Goal: Task Accomplishment & Management: Use online tool/utility

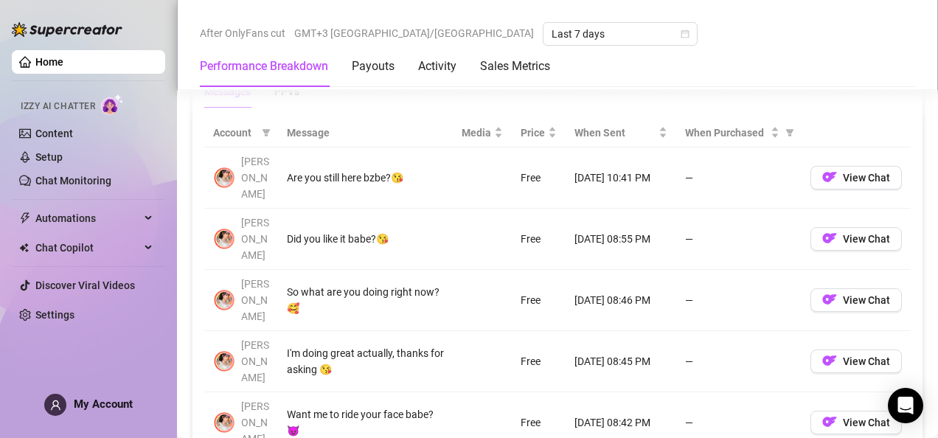
scroll to position [1369, 0]
click at [887, 167] on button "View Chat" at bounding box center [856, 179] width 91 height 24
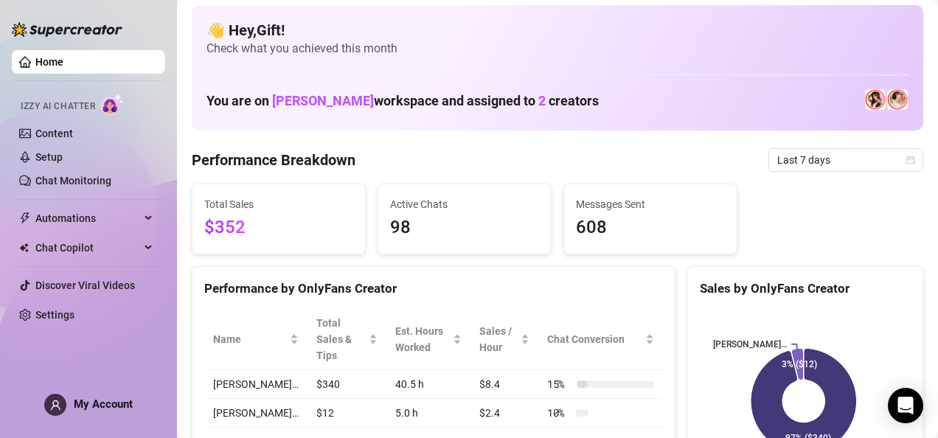
scroll to position [0, 0]
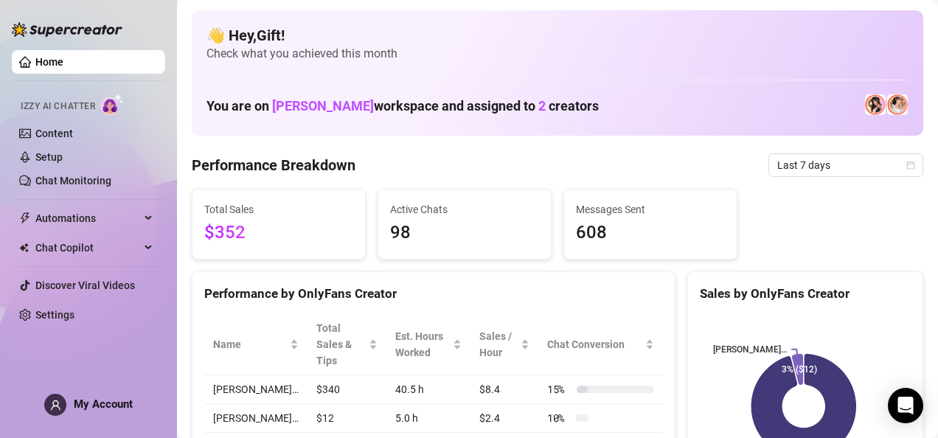
click at [41, 410] on div "Home Izzy AI Chatter Content Setup Chat Monitoring Automations Chat Copilot Dis…" at bounding box center [88, 212] width 153 height 425
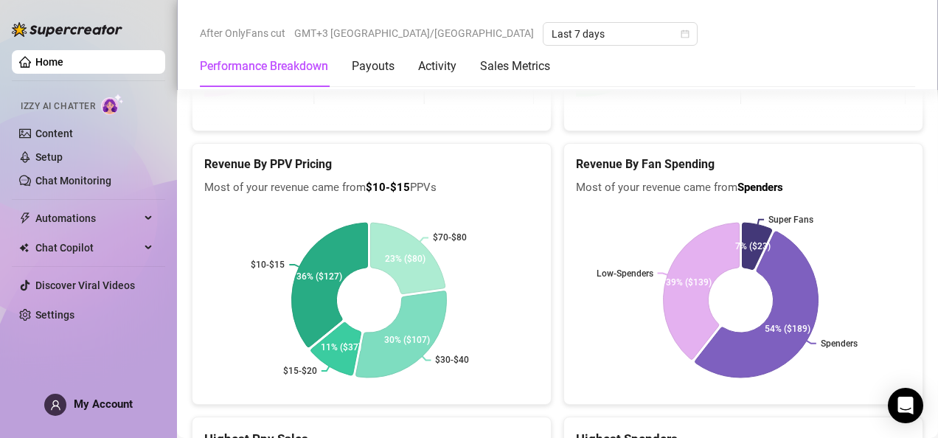
scroll to position [2516, 0]
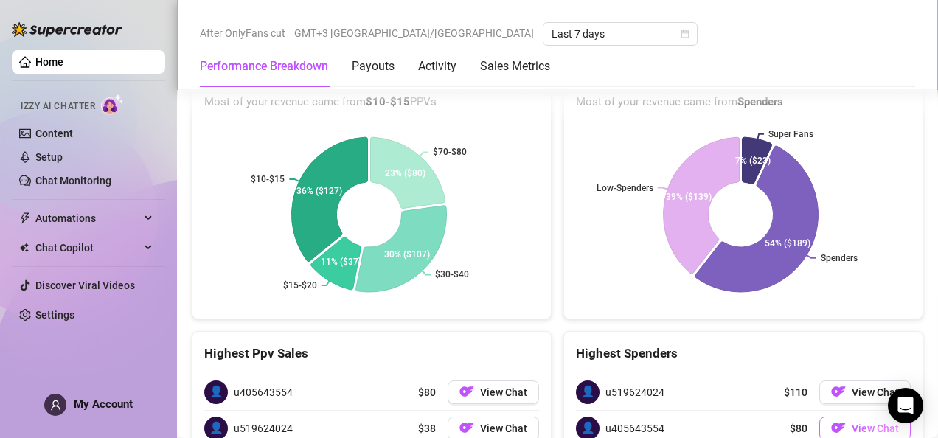
click at [857, 423] on span "View Chat" at bounding box center [875, 429] width 47 height 12
click at [863, 423] on span "View Chat" at bounding box center [875, 429] width 47 height 12
click at [865, 423] on span "View Chat" at bounding box center [875, 429] width 47 height 12
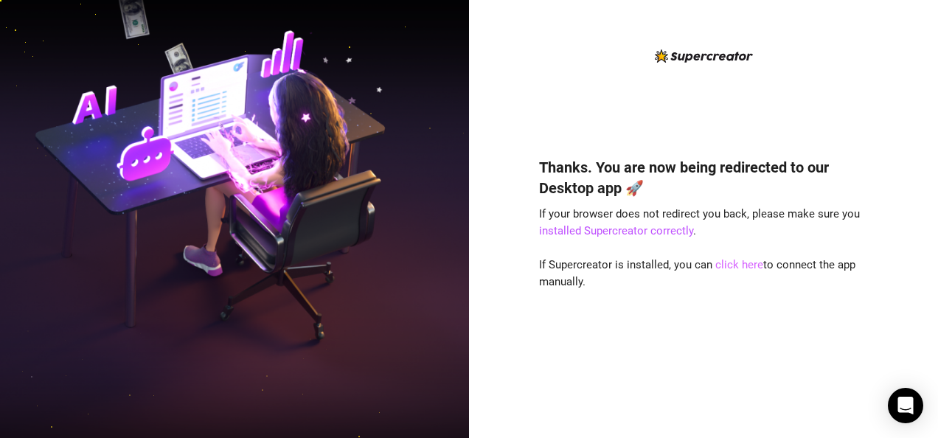
click at [738, 266] on link "click here" at bounding box center [740, 264] width 48 height 13
drag, startPoint x: 738, startPoint y: 266, endPoint x: 723, endPoint y: 261, distance: 15.4
click at [723, 261] on link "click here" at bounding box center [740, 264] width 48 height 13
